Goal: Task Accomplishment & Management: Manage account settings

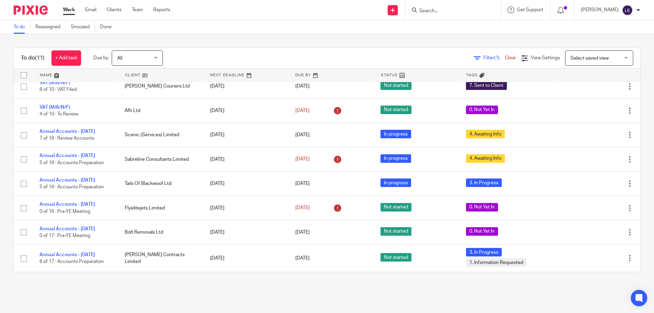
scroll to position [84, 0]
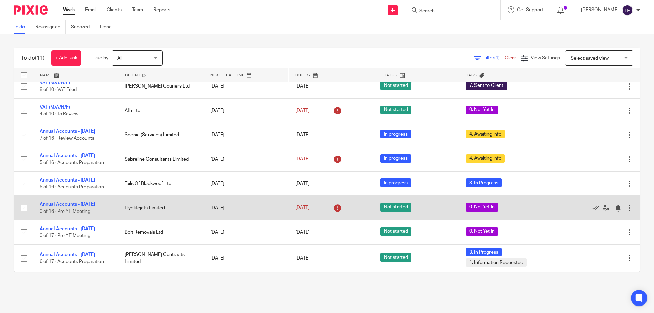
click at [77, 205] on link "Annual Accounts - June 2025" at bounding box center [66, 204] width 55 height 5
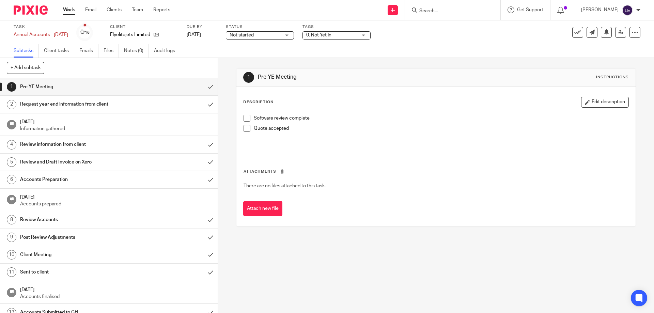
drag, startPoint x: 325, startPoint y: 39, endPoint x: 330, endPoint y: 39, distance: 4.8
click at [325, 39] on div "Tags 0. Not Yet In 0. Not Yet In 1. Information Requested 2. Records Received 3…" at bounding box center [336, 32] width 68 height 16
click at [331, 36] on span "0. Not Yet In" at bounding box center [318, 35] width 25 height 5
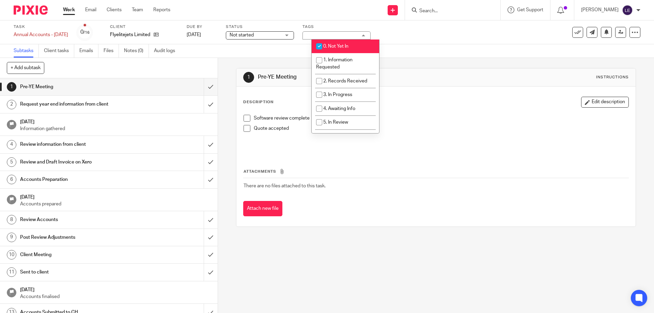
click at [336, 58] on span "1. Information Requested" at bounding box center [334, 64] width 36 height 12
checkbox input "true"
click at [335, 43] on li "0. Not Yet In" at bounding box center [345, 46] width 67 height 14
checkbox input "false"
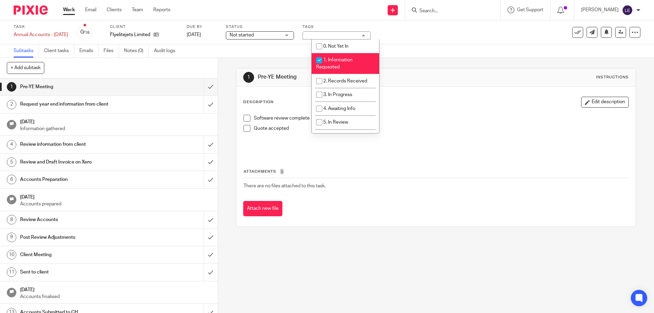
click at [445, 52] on div "Subtasks Client tasks Emails Files Notes (0) Audit logs" at bounding box center [327, 51] width 654 height 14
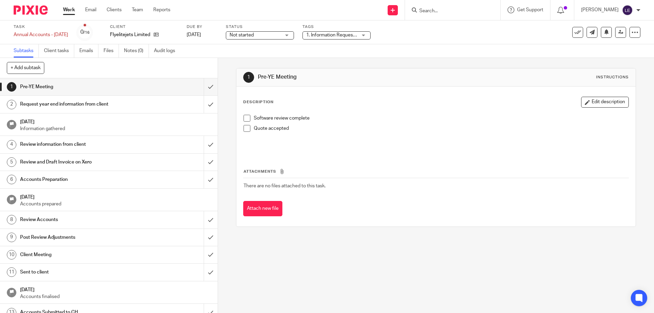
click at [68, 10] on link "Work" at bounding box center [69, 9] width 12 height 7
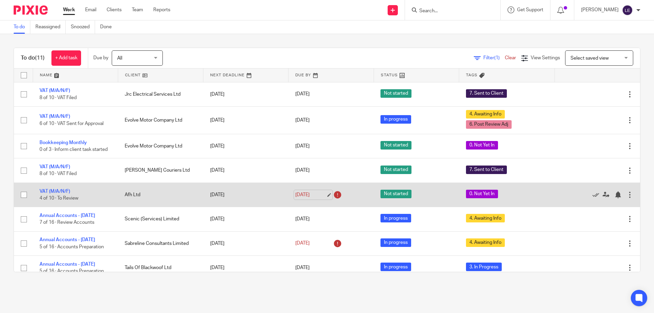
scroll to position [84, 0]
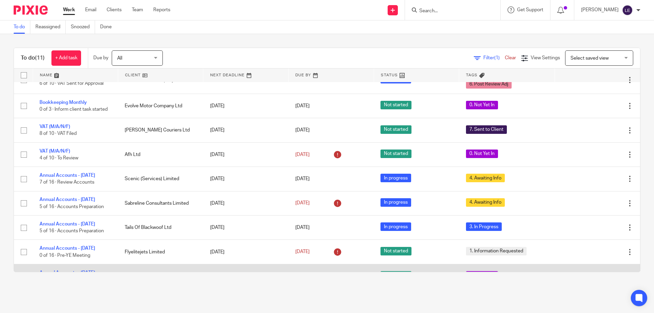
scroll to position [84, 0]
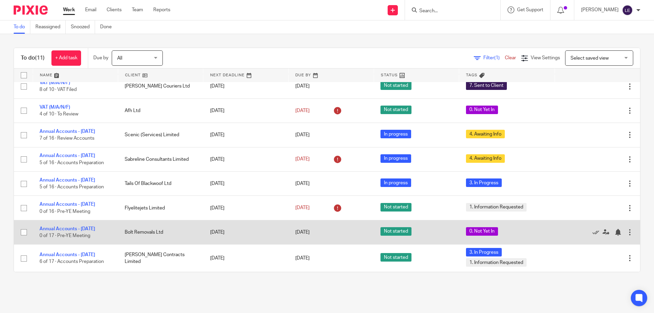
click at [75, 232] on td "Annual Accounts - August 2025 0 of 17 · Pre-YE Meeting" at bounding box center [75, 232] width 85 height 24
click at [75, 227] on link "Annual Accounts - August 2025" at bounding box center [66, 228] width 55 height 5
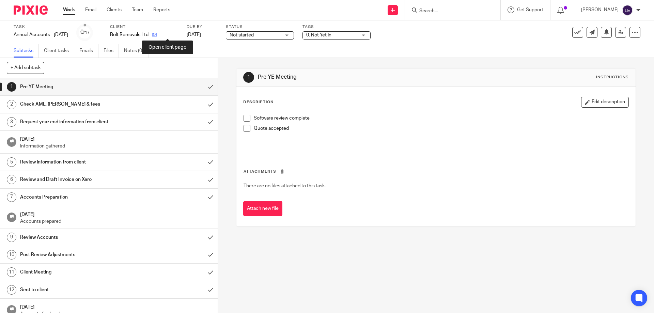
click at [157, 35] on icon at bounding box center [154, 34] width 5 height 5
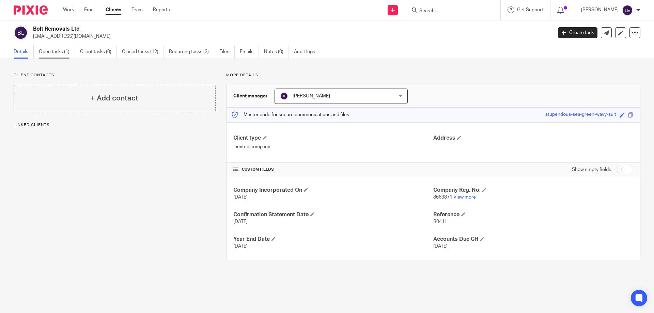
click at [69, 51] on link "Open tasks (1)" at bounding box center [57, 51] width 36 height 13
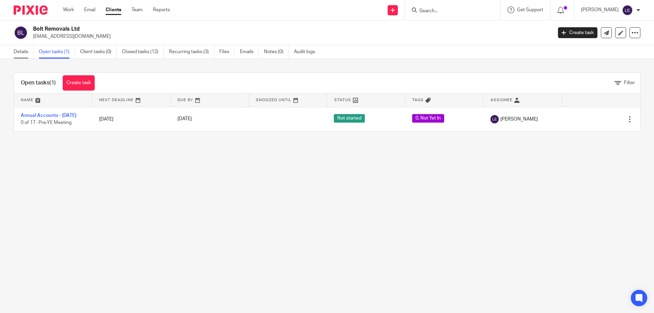
click at [32, 51] on link "Details" at bounding box center [24, 51] width 20 height 13
